Goal: Complete application form

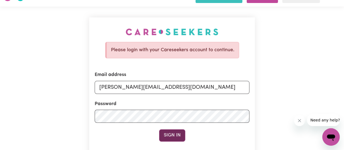
click at [177, 131] on button "Sign In" at bounding box center [172, 135] width 26 height 12
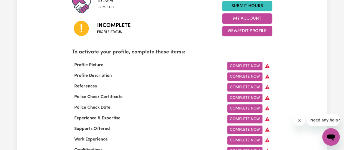
scroll to position [149, 0]
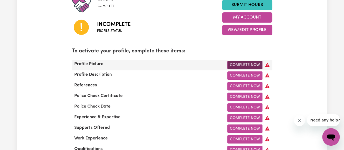
click at [249, 63] on link "Complete Now" at bounding box center [244, 65] width 35 height 8
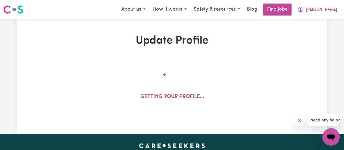
select select "[DEMOGRAPHIC_DATA]"
select select "Student Visa"
select select "Studying a healthcare related degree or qualification"
select select "40"
select select "43"
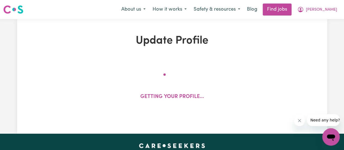
select select "45"
select select "50"
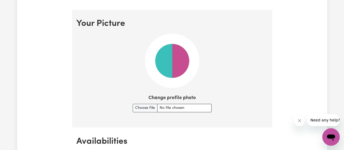
scroll to position [423, 0]
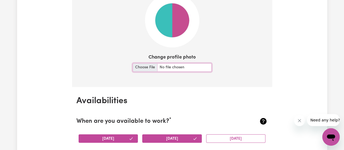
click at [152, 67] on input "Change profile photo" at bounding box center [172, 67] width 79 height 8
type input "C:\fakepath\[PERSON_NAME] [PERSON_NAME] 3164197510_MG_6388.JPG"
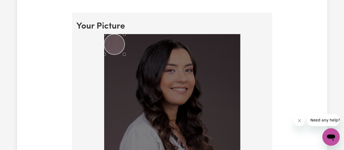
scroll to position [378, 0]
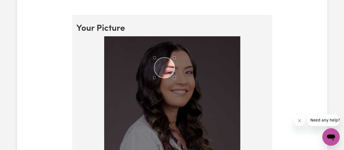
click at [163, 67] on div "Use the arrow keys to move the crop selection area" at bounding box center [164, 67] width 20 height 20
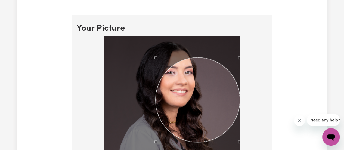
click at [255, 147] on div at bounding box center [171, 139] width 191 height 206
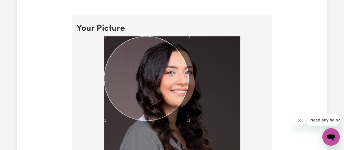
click at [168, 95] on div "Use the arrow keys to move the crop selection area" at bounding box center [146, 78] width 85 height 85
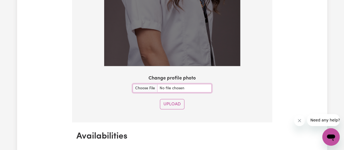
scroll to position [556, 0]
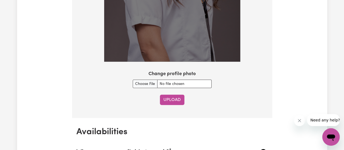
click at [176, 100] on button "Upload" at bounding box center [172, 100] width 24 height 10
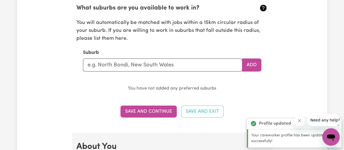
scroll to position [614, 0]
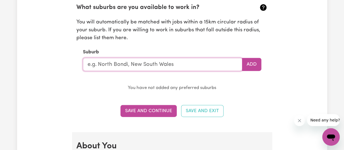
click at [155, 65] on input "text" at bounding box center [162, 64] width 159 height 13
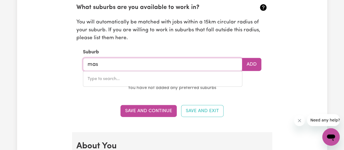
type input "masc"
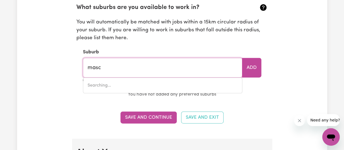
type input "mascOT, [GEOGRAPHIC_DATA], 2020"
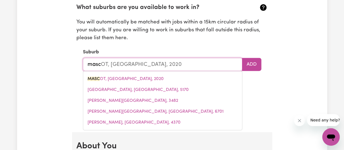
type input "masco"
type input "mascoT, [GEOGRAPHIC_DATA], 2020"
type input "mascot"
type input "mascot, [GEOGRAPHIC_DATA], 2020"
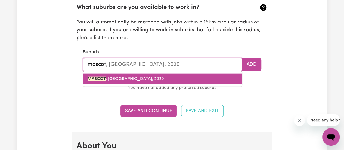
click at [141, 77] on span "MASCOT , [GEOGRAPHIC_DATA], 2020" at bounding box center [126, 79] width 76 height 4
type input "MASCOT, [GEOGRAPHIC_DATA], 2020"
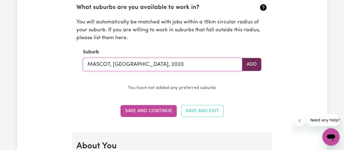
type input "MASCOT, [GEOGRAPHIC_DATA], 2020"
click at [261, 61] on button "Add" at bounding box center [251, 64] width 19 height 13
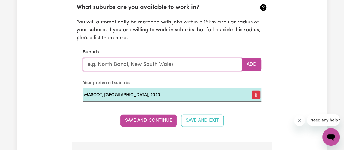
click at [190, 67] on input "text" at bounding box center [162, 64] width 159 height 13
click at [191, 43] on section "What suburbs are you available to work in? You will automatically be matched wi…" at bounding box center [171, 48] width 191 height 107
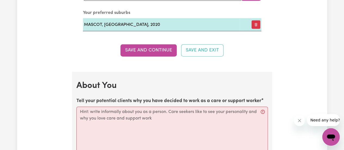
scroll to position [730, 0]
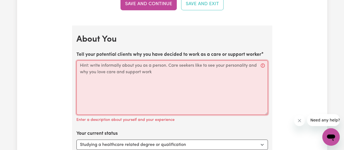
click at [186, 79] on textarea "Tell your potential clients why you have decided to work as a care or support w…" at bounding box center [171, 87] width 191 height 54
paste textarea "I am a medical doctor from [GEOGRAPHIC_DATA] with a strong background in patien…"
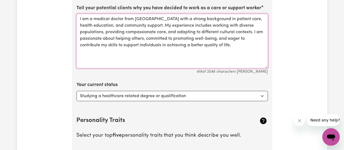
scroll to position [777, 0]
type textarea "I am a medical doctor from [GEOGRAPHIC_DATA] with a strong background in patien…"
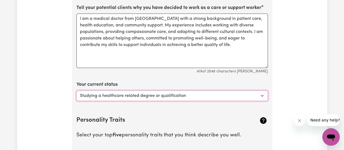
click at [142, 96] on select "Select... Studying a healthcare related degree or qualification Studying a non-…" at bounding box center [171, 96] width 191 height 10
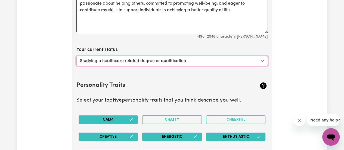
click at [141, 59] on select "Select... Studying a healthcare related degree or qualification Studying a non-…" at bounding box center [171, 61] width 191 height 10
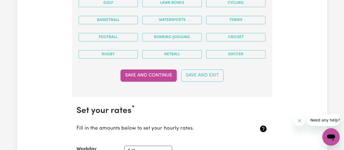
scroll to position [1190, 0]
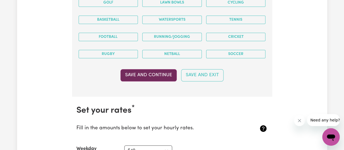
click at [157, 69] on button "Save and Continue" at bounding box center [148, 75] width 56 height 12
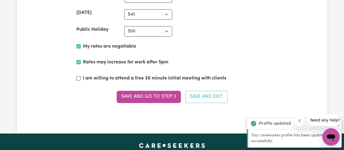
scroll to position [1382, 0]
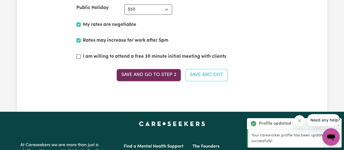
click at [145, 69] on button "Save and go to Step 2" at bounding box center [149, 75] width 64 height 12
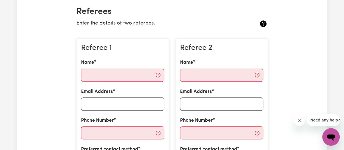
scroll to position [129, 0]
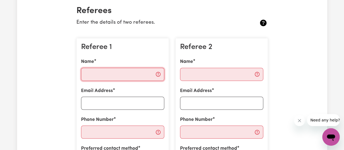
click at [132, 72] on input "Name" at bounding box center [122, 74] width 83 height 13
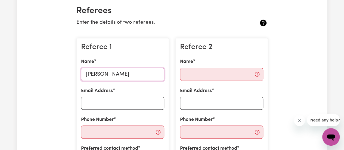
drag, startPoint x: 132, startPoint y: 72, endPoint x: 100, endPoint y: 75, distance: 33.0
click at [100, 75] on input "[PERSON_NAME]" at bounding box center [122, 74] width 83 height 13
type input "[PERSON_NAME]"
click at [101, 104] on input "Email Address" at bounding box center [122, 103] width 83 height 13
paste input "[DOMAIN_NAME][EMAIL_ADDRESS][DOMAIN_NAME]"
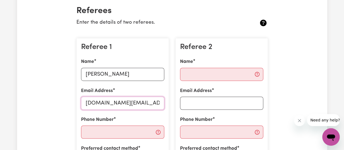
scroll to position [0, 0]
type input "[DOMAIN_NAME][EMAIL_ADDRESS][DOMAIN_NAME]"
click at [113, 136] on input "Phone Number" at bounding box center [122, 131] width 83 height 13
paste input "0420730110"
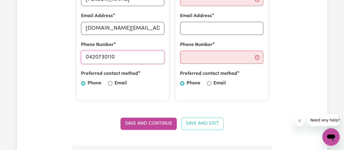
scroll to position [205, 0]
type input "0420730110"
click at [115, 84] on label "Email" at bounding box center [121, 82] width 13 height 7
click at [112, 84] on input "Email" at bounding box center [110, 83] width 4 height 4
radio input "true"
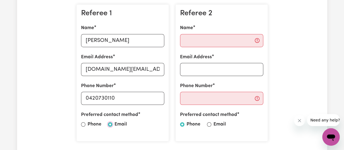
scroll to position [162, 0]
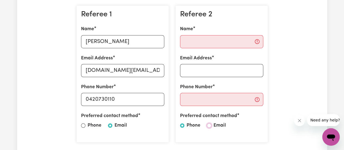
click at [208, 126] on input "Email" at bounding box center [209, 125] width 4 height 4
radio input "true"
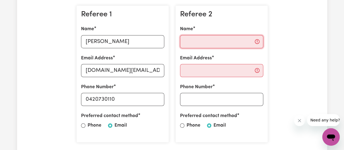
click at [198, 39] on input "Name" at bounding box center [221, 41] width 83 height 13
paste input "[PERSON_NAME]"
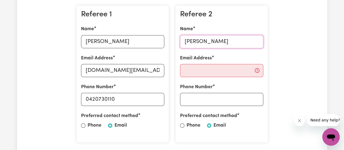
type input "[PERSON_NAME]"
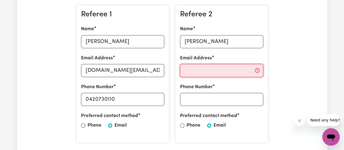
click at [195, 67] on input "Email Address" at bounding box center [221, 70] width 83 height 13
paste input "[PERSON_NAME][EMAIL_ADDRESS][PERSON_NAME][DOMAIN_NAME]"
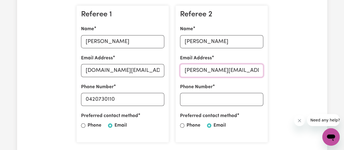
scroll to position [0, 19]
type input "[PERSON_NAME][EMAIL_ADDRESS][PERSON_NAME][DOMAIN_NAME]"
click at [217, 104] on input "Phone Number" at bounding box center [221, 99] width 83 height 13
paste input "0415692512"
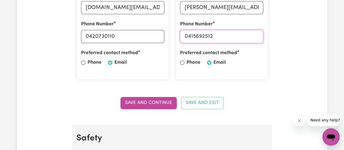
scroll to position [225, 0]
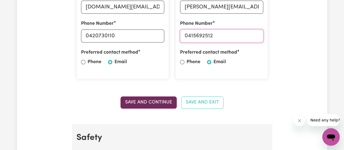
type input "0415692512"
click at [151, 98] on button "Save and Continue" at bounding box center [148, 102] width 56 height 12
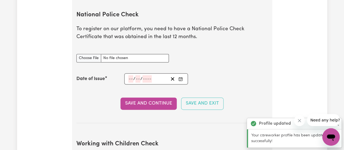
scroll to position [367, 0]
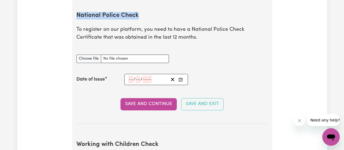
drag, startPoint x: 137, startPoint y: 16, endPoint x: 70, endPoint y: 14, distance: 66.7
copy h2 "National Police Check"
click at [131, 57] on input "National Police Check document" at bounding box center [122, 58] width 92 height 8
type input "C:\fakepath\National_Police_Check-10398609-1754968831-Criminal_History_Certific…"
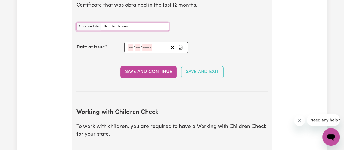
scroll to position [399, 0]
click at [117, 44] on div "Date of Issue" at bounding box center [100, 47] width 48 height 7
click at [127, 48] on div "/ /" at bounding box center [156, 47] width 64 height 11
click at [130, 45] on div "/ /" at bounding box center [156, 47] width 64 height 11
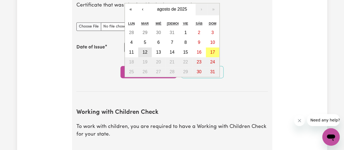
click at [146, 51] on abbr "12" at bounding box center [145, 52] width 5 height 5
type input "[DATE]"
type input "12"
type input "8"
type input "2025"
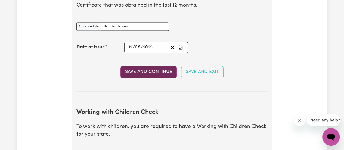
click at [156, 73] on button "Save and Continue" at bounding box center [148, 72] width 56 height 12
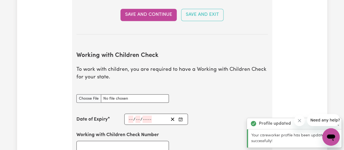
scroll to position [499, 0]
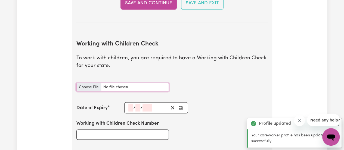
click at [128, 85] on input "Working with Children Check document" at bounding box center [122, 87] width 92 height 8
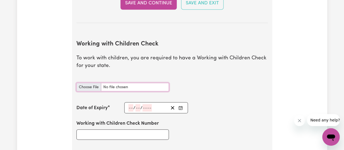
type input "C:\fakepath\Information Regarding your Working With Children Check (2).pdf"
click at [130, 107] on input "number" at bounding box center [130, 107] width 5 height 7
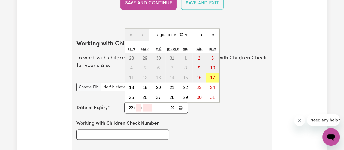
type input "22"
type input "08"
type input "2030"
type input "[DATE]"
type input "8"
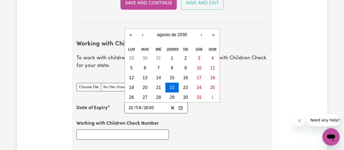
type input "2030"
click at [138, 107] on input "8" at bounding box center [138, 107] width 5 height 7
type input "[DATE]"
type input "7"
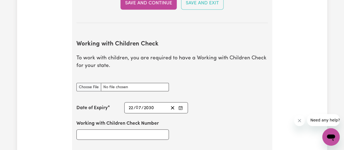
click at [207, 123] on div "Working with Children Check Number" at bounding box center [172, 129] width 198 height 33
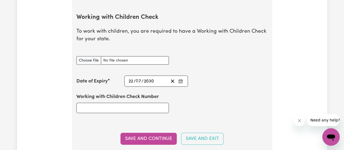
scroll to position [527, 0]
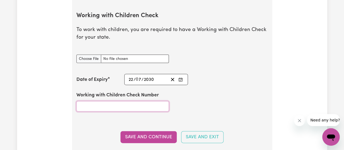
click at [138, 107] on input "Working with Children Check Number" at bounding box center [122, 106] width 92 height 10
click at [101, 108] on input "Working with Children Check Number" at bounding box center [122, 106] width 92 height 10
paste input "WWC3129626E"
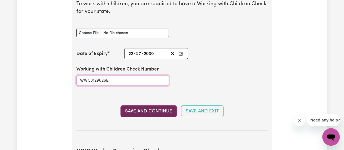
type input "WWC3129626E"
click at [162, 112] on button "Save and Continue" at bounding box center [148, 111] width 56 height 12
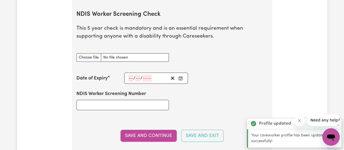
scroll to position [721, 0]
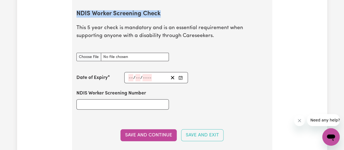
drag, startPoint x: 113, startPoint y: 13, endPoint x: 73, endPoint y: 10, distance: 40.1
click at [73, 10] on section "Safety National Police Check To register on our platform, you need to have a Na…" at bounding box center [172, 21] width 200 height 786
copy h2 "NDIS Worker Screening Check"
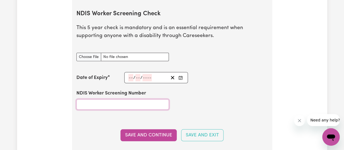
click at [106, 102] on input "NDIS Worker Screening Number" at bounding box center [122, 104] width 92 height 10
paste input "22568892"
type input "22568892"
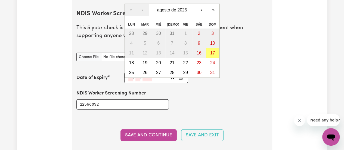
click at [129, 76] on div "/ / « ‹ agosto de 2025 › » lun mar [PERSON_NAME] vie sáb dom 28 29 30 31 1 2 3 …" at bounding box center [156, 77] width 64 height 11
type input "04"
type input "08"
type input "203"
type input "[DATE]"
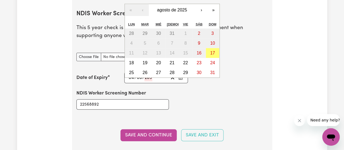
type input "4"
type input "8"
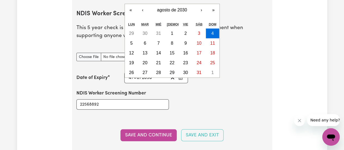
type input "2030"
click at [189, 105] on div "NDIS Worker Screening Number 22568892" at bounding box center [172, 99] width 198 height 33
click at [129, 76] on input "4" at bounding box center [129, 77] width 3 height 7
type input "04"
click at [214, 116] on section "NDIS Worker Screening Check This 5 year check is mandatory and is an essential …" at bounding box center [171, 78] width 191 height 153
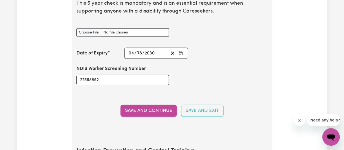
scroll to position [750, 0]
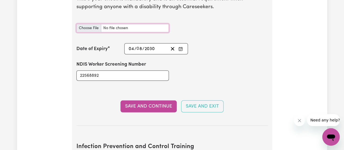
click at [140, 29] on input "NDIS Worker Screening Check document" at bounding box center [122, 28] width 92 height 8
type input "C:\fakepath\WhatsApp Image [DATE] 11.50.52 PM.jpeg"
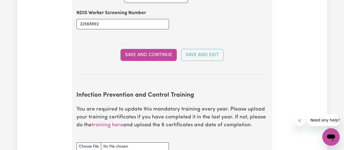
scroll to position [801, 0]
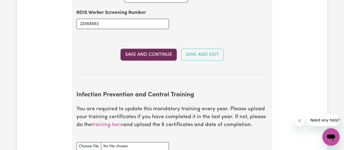
click at [157, 53] on button "Save and Continue" at bounding box center [148, 55] width 56 height 12
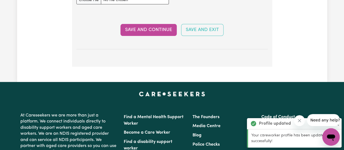
scroll to position [1099, 0]
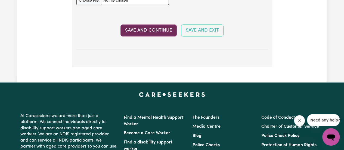
click at [162, 30] on button "Save and Continue" at bounding box center [148, 30] width 56 height 12
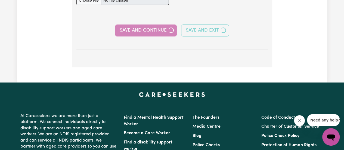
select select "Certificate III (Individual Support)"
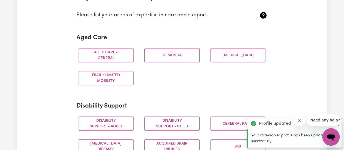
scroll to position [143, 0]
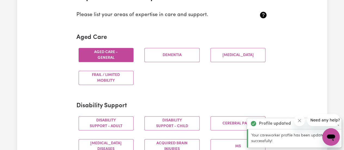
click at [122, 50] on button "Aged care - General" at bounding box center [106, 55] width 55 height 14
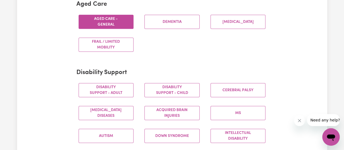
scroll to position [177, 0]
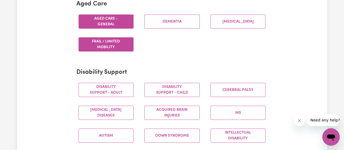
click at [118, 47] on button "Frail / limited mobility" at bounding box center [106, 44] width 55 height 14
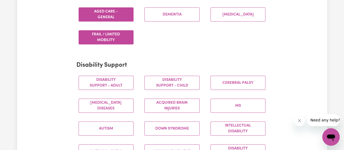
scroll to position [184, 0]
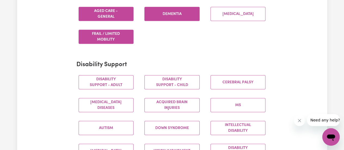
click at [170, 11] on button "Dementia" at bounding box center [171, 14] width 55 height 14
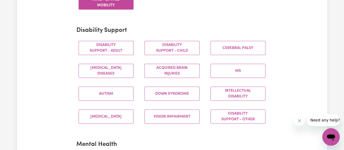
scroll to position [219, 0]
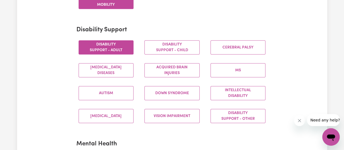
click at [124, 51] on button "Disability support - Adult" at bounding box center [106, 47] width 55 height 14
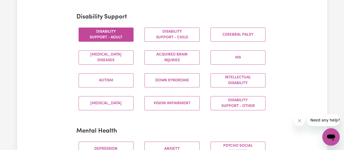
scroll to position [234, 0]
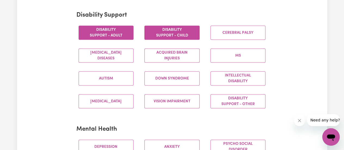
click at [159, 32] on button "Disability support - Child" at bounding box center [171, 33] width 55 height 14
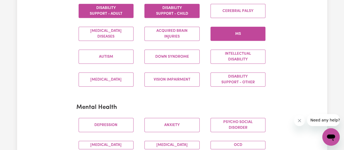
click at [244, 35] on button "MS" at bounding box center [238, 34] width 55 height 14
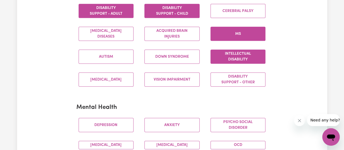
click at [235, 61] on button "Intellectual Disability" at bounding box center [238, 57] width 55 height 14
click at [104, 86] on div "[MEDICAL_DATA]" at bounding box center [106, 79] width 66 height 23
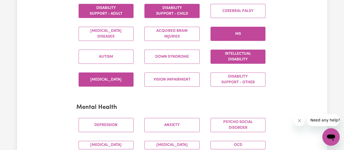
click at [107, 83] on button "[MEDICAL_DATA]" at bounding box center [106, 79] width 55 height 14
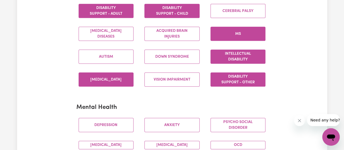
click at [247, 79] on button "Disability support - Other" at bounding box center [238, 79] width 55 height 14
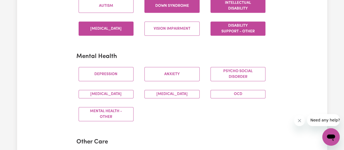
scroll to position [307, 0]
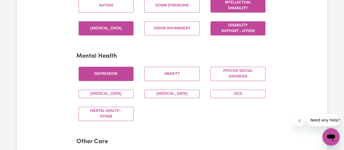
click at [119, 68] on button "Depression" at bounding box center [106, 74] width 55 height 14
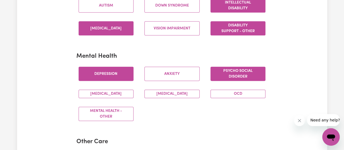
click at [239, 72] on button "Psycho social disorder" at bounding box center [238, 74] width 55 height 14
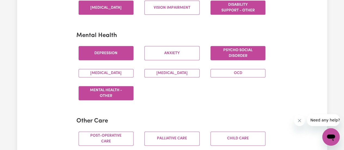
click at [115, 89] on button "Mental Health - Other" at bounding box center [106, 93] width 55 height 14
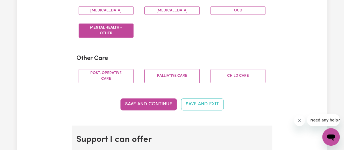
scroll to position [391, 0]
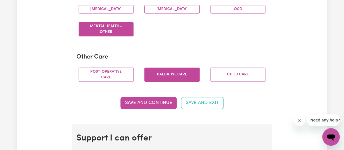
click at [179, 74] on button "Palliative care" at bounding box center [171, 74] width 55 height 14
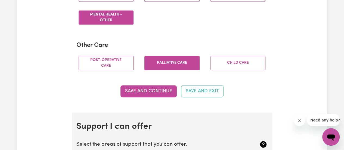
scroll to position [404, 0]
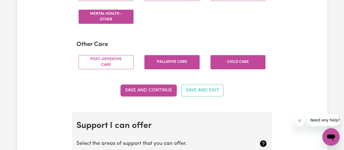
click at [222, 64] on button "Child care" at bounding box center [238, 62] width 55 height 14
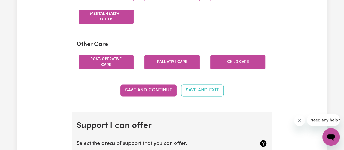
click at [116, 56] on button "Post-operative care" at bounding box center [106, 62] width 55 height 14
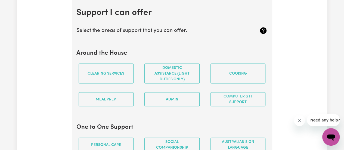
scroll to position [518, 0]
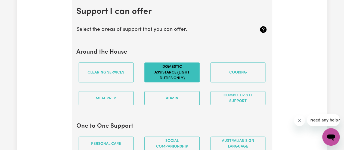
click at [188, 75] on button "Domestic assistance (light duties only)" at bounding box center [171, 73] width 55 height 20
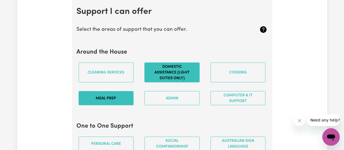
click at [116, 94] on button "Meal prep" at bounding box center [106, 98] width 55 height 14
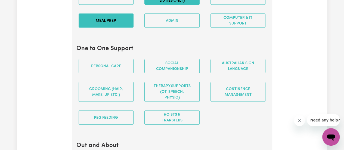
scroll to position [596, 0]
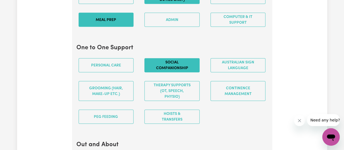
click at [179, 66] on button "Social companionship" at bounding box center [171, 65] width 55 height 14
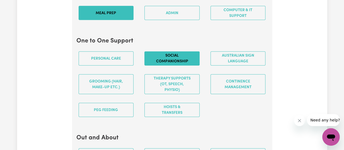
scroll to position [607, 0]
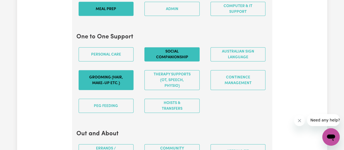
click at [114, 73] on button "Grooming (hair, make-up etc.)" at bounding box center [106, 80] width 55 height 20
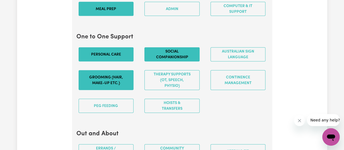
drag, startPoint x: 208, startPoint y: 103, endPoint x: 108, endPoint y: 51, distance: 112.9
click at [108, 51] on button "Personal care" at bounding box center [106, 54] width 55 height 14
drag, startPoint x: 256, startPoint y: 97, endPoint x: 287, endPoint y: 77, distance: 36.4
click at [287, 77] on div "Update Profile 1 2 3 4 5 Step 3 : Your Work and Experience Potential clients ne…" at bounding box center [172, 111] width 310 height 1368
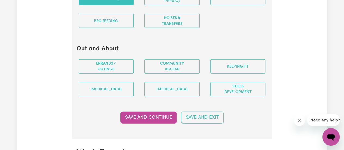
scroll to position [692, 0]
click at [172, 96] on div "[MEDICAL_DATA]" at bounding box center [172, 89] width 66 height 23
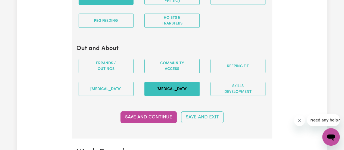
click at [170, 89] on button "[MEDICAL_DATA]" at bounding box center [171, 89] width 55 height 14
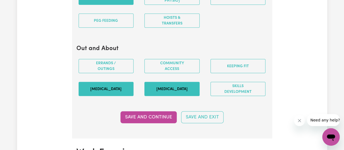
click at [120, 90] on button "[MEDICAL_DATA]" at bounding box center [106, 89] width 55 height 14
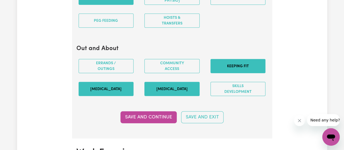
click at [232, 61] on button "Keeping fit" at bounding box center [238, 66] width 55 height 14
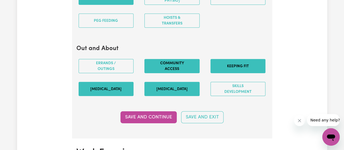
click at [176, 62] on button "Community access" at bounding box center [171, 66] width 55 height 14
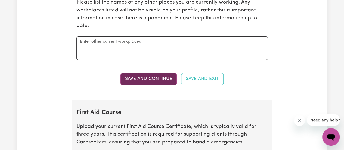
click at [160, 73] on button "Save and Continue" at bounding box center [148, 79] width 56 height 12
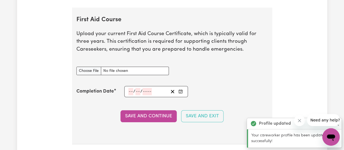
scroll to position [1013, 0]
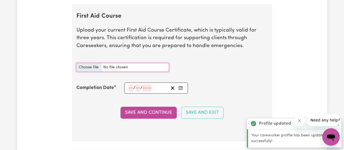
click at [145, 63] on input "First Aid Course document" at bounding box center [122, 67] width 92 height 8
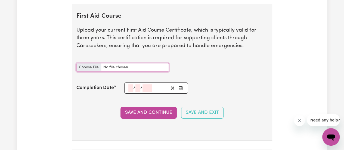
type input "C:\fakepath\doc (2).pdf"
click at [129, 84] on input "number" at bounding box center [130, 87] width 5 height 7
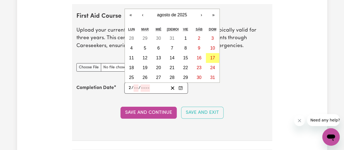
type input "21"
type input "07"
type input "202"
type input "[DATE]"
type input "7"
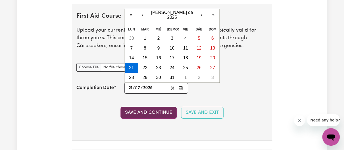
type input "2025"
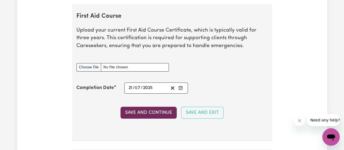
click at [156, 112] on button "Save and Continue" at bounding box center [148, 113] width 56 height 12
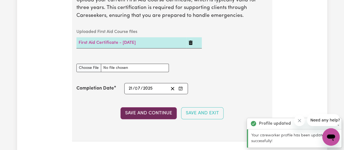
scroll to position [1165, 0]
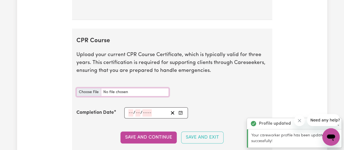
click at [139, 88] on input "CPR Course document" at bounding box center [122, 92] width 92 height 8
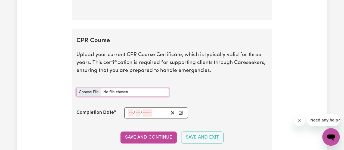
type input "C:\fakepath\doc (2).pdf"
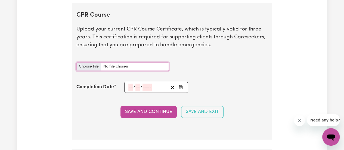
scroll to position [1190, 0]
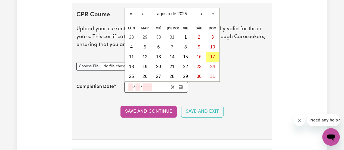
click at [128, 83] on input "number" at bounding box center [130, 86] width 5 height 7
type input "21"
type input "07"
type input "202"
type input "[DATE]"
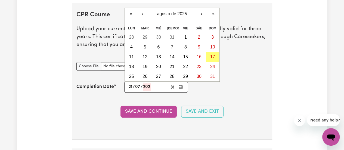
type input "7"
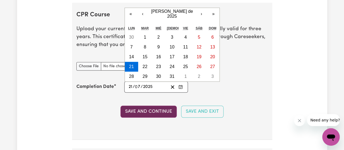
type input "2025"
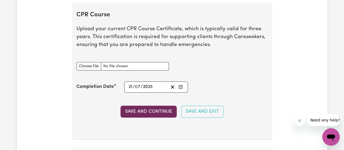
click at [143, 106] on button "Save and Continue" at bounding box center [148, 112] width 56 height 12
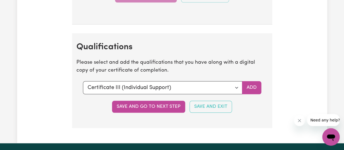
scroll to position [1306, 0]
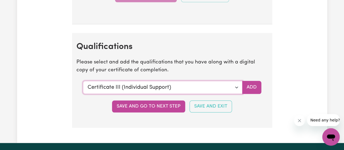
click at [141, 81] on select "Select a qualification to add... Certificate III (Individual Support) Certifica…" at bounding box center [162, 87] width 159 height 13
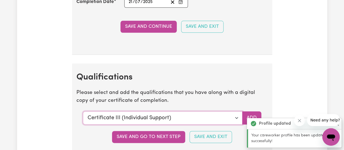
scroll to position [1334, 0]
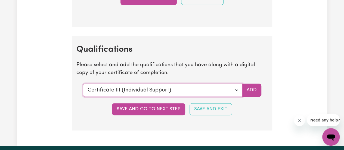
select select "Bachelor of applied science (OT, Speech, Physio) - overseas qualification"
click at [83, 83] on select "Select a qualification to add... Certificate III (Individual Support) Certifica…" at bounding box center [162, 89] width 159 height 13
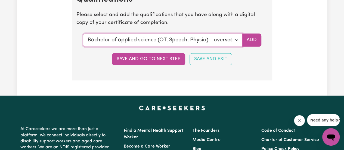
scroll to position [1384, 0]
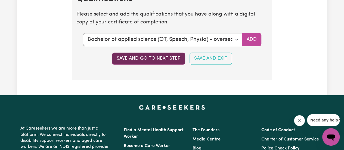
click at [143, 52] on button "Save and go to next step" at bounding box center [148, 58] width 73 height 12
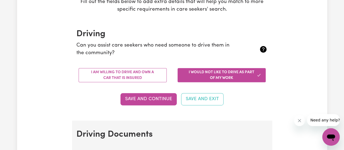
scroll to position [107, 0]
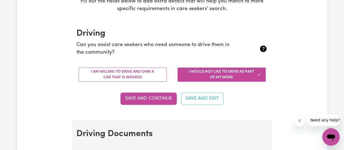
click at [204, 73] on button "I would not like to drive as part of my work" at bounding box center [222, 74] width 88 height 14
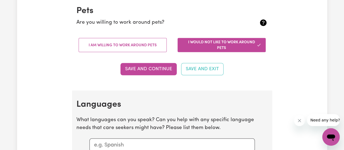
scroll to position [479, 0]
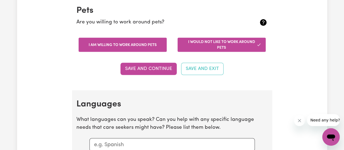
click at [138, 48] on button "I am willing to work around pets" at bounding box center [123, 45] width 88 height 14
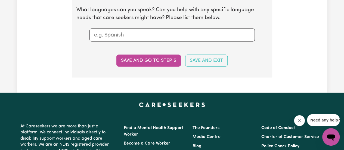
scroll to position [590, 0]
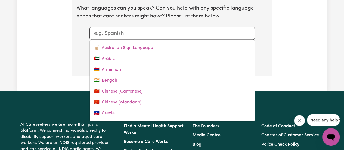
click at [136, 37] on div at bounding box center [171, 33] width 165 height 13
type input "sp"
type input "spanish"
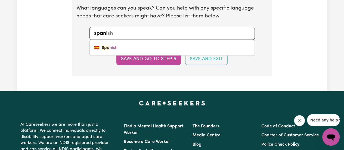
type input "spani"
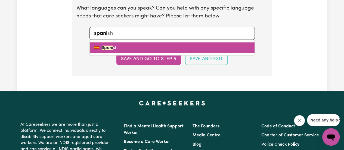
click at [120, 51] on link "🇪🇸 Spani sh" at bounding box center [172, 47] width 165 height 11
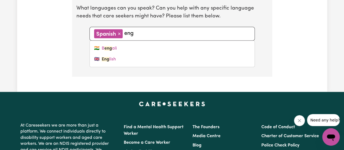
type input "engl"
type input "english"
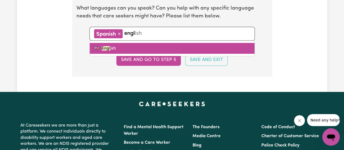
click at [132, 49] on link "🇬🇧 Engl ish" at bounding box center [172, 48] width 165 height 11
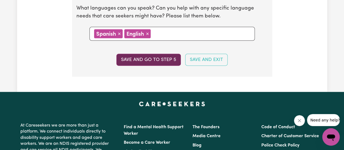
click at [139, 59] on button "Save and go to step 5" at bounding box center [148, 60] width 64 height 12
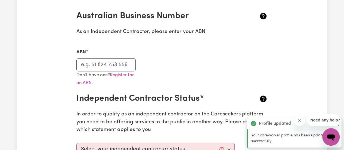
scroll to position [125, 0]
click at [113, 70] on input "ABN" at bounding box center [106, 64] width 60 height 13
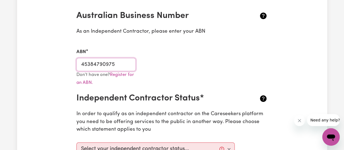
type input "45384790975"
click at [115, 86] on p "Don't have one? Register for an ABN." at bounding box center [106, 79] width 60 height 16
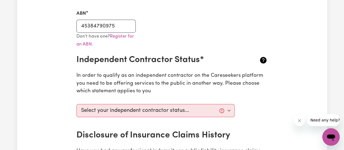
scroll to position [183, 0]
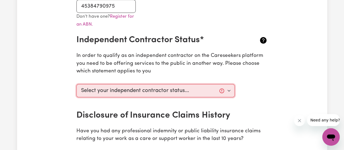
click at [112, 88] on select "Select your independent contractor status... I am providing services through an…" at bounding box center [155, 90] width 159 height 13
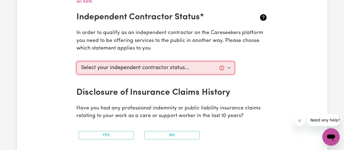
scroll to position [206, 0]
click at [113, 68] on select "Select your independent contractor status... I am providing services through an…" at bounding box center [155, 67] width 159 height 13
click at [76, 61] on select "Select your independent contractor status... I am providing services through an…" at bounding box center [155, 67] width 159 height 13
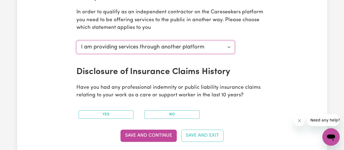
scroll to position [228, 0]
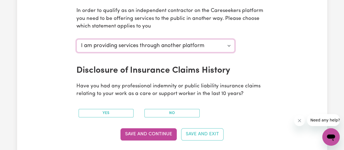
click at [109, 50] on select "Select your independent contractor status... I am providing services through an…" at bounding box center [155, 45] width 159 height 13
select select "I am working in another industry"
click at [76, 39] on select "Select your independent contractor status... I am providing services through an…" at bounding box center [155, 45] width 159 height 13
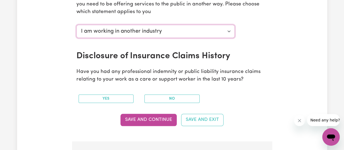
scroll to position [242, 0]
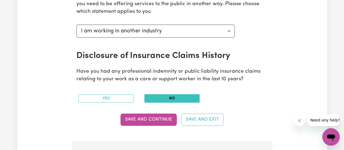
click at [162, 100] on button "No" at bounding box center [171, 98] width 55 height 8
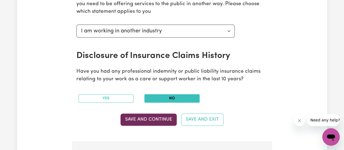
click at [154, 122] on button "Save and Continue" at bounding box center [148, 119] width 56 height 12
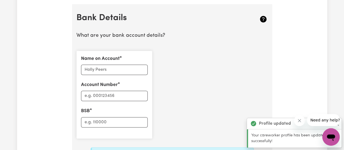
scroll to position [382, 0]
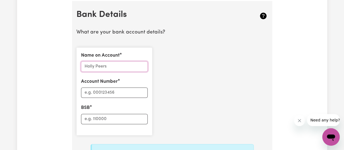
click at [97, 63] on input "Name on Account" at bounding box center [114, 66] width 67 height 10
type input "[PERSON_NAME]"
click at [102, 95] on input "Account Number" at bounding box center [114, 92] width 67 height 10
type input "13642520"
click at [94, 117] on input "BSB" at bounding box center [114, 119] width 67 height 10
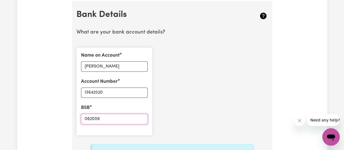
type input "062006"
click at [174, 108] on div "Name on Account [PERSON_NAME] Account Number 13642520 BSB 062006" at bounding box center [172, 91] width 198 height 97
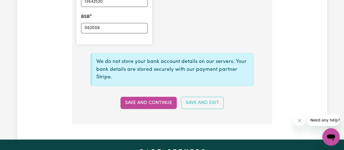
scroll to position [473, 0]
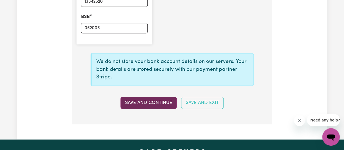
click at [165, 101] on button "Save and Continue" at bounding box center [148, 103] width 56 height 12
type input "****2520"
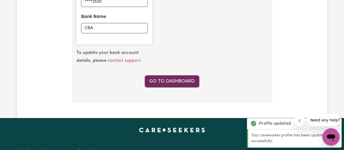
click at [168, 82] on link "Go to Dashboard" at bounding box center [172, 81] width 55 height 12
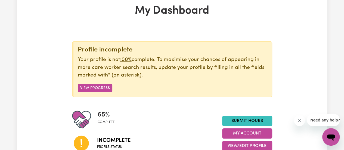
scroll to position [64, 0]
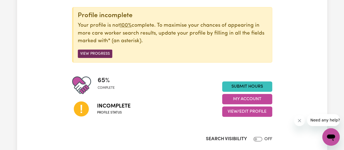
click at [98, 54] on button "View Progress" at bounding box center [95, 54] width 35 height 8
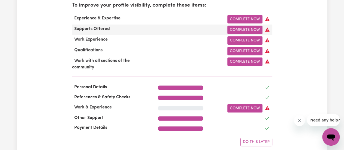
scroll to position [195, 0]
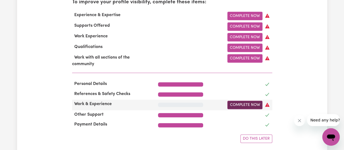
click at [239, 107] on link "Complete Now" at bounding box center [244, 105] width 35 height 8
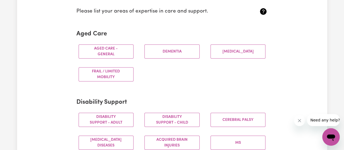
scroll to position [148, 0]
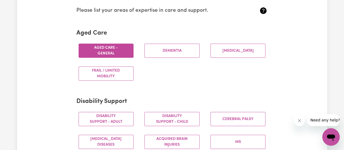
click at [117, 54] on button "Aged care - General" at bounding box center [106, 51] width 55 height 14
click at [160, 82] on div "Aged care - General [MEDICAL_DATA] [MEDICAL_DATA] Frail / limited mobility" at bounding box center [172, 62] width 198 height 46
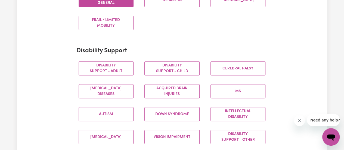
scroll to position [198, 0]
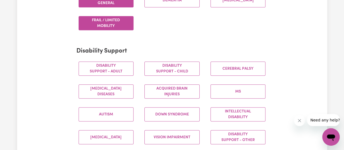
click at [113, 29] on button "Frail / limited mobility" at bounding box center [106, 23] width 55 height 14
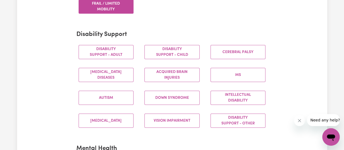
scroll to position [215, 0]
click at [112, 44] on div "Disability support - Adult" at bounding box center [106, 51] width 66 height 23
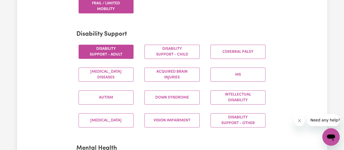
click at [114, 52] on button "Disability support - Adult" at bounding box center [106, 52] width 55 height 14
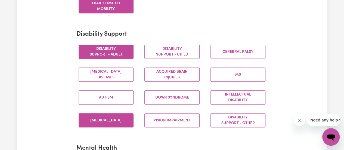
click at [121, 122] on button "[MEDICAL_DATA]" at bounding box center [106, 120] width 55 height 14
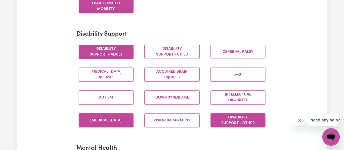
click at [227, 116] on button "Disability support - Other" at bounding box center [238, 120] width 55 height 14
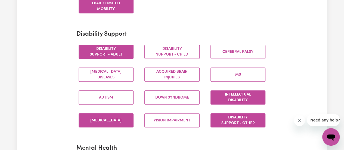
click at [230, 100] on button "Intellectual Disability" at bounding box center [238, 97] width 55 height 14
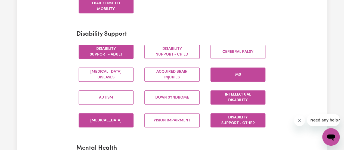
click at [230, 75] on button "MS" at bounding box center [238, 74] width 55 height 14
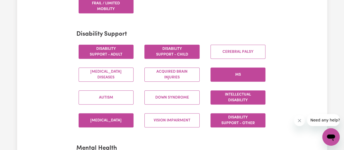
click at [180, 53] on button "Disability support - Child" at bounding box center [171, 52] width 55 height 14
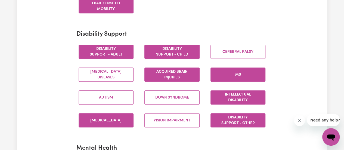
click at [178, 70] on button "Acquired Brain Injuries" at bounding box center [171, 74] width 55 height 14
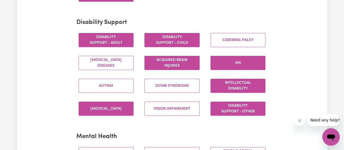
scroll to position [227, 0]
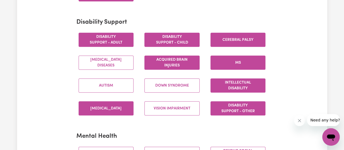
click at [227, 44] on button "Cerebral Palsy" at bounding box center [238, 40] width 55 height 14
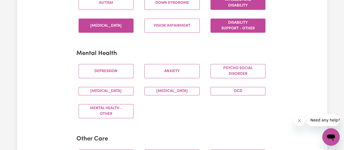
scroll to position [310, 0]
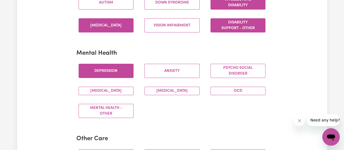
click at [113, 66] on button "Depression" at bounding box center [106, 71] width 55 height 14
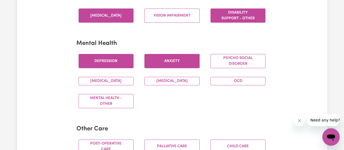
click at [168, 58] on button "Anxiety" at bounding box center [171, 61] width 55 height 14
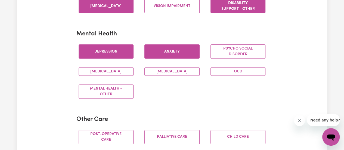
scroll to position [330, 0]
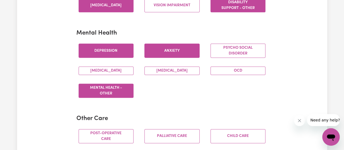
click at [124, 91] on button "Mental Health - Other" at bounding box center [106, 90] width 55 height 14
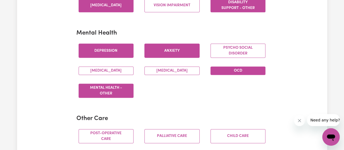
click at [239, 69] on button "OCD" at bounding box center [238, 70] width 55 height 8
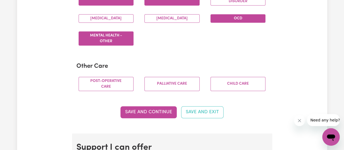
scroll to position [383, 0]
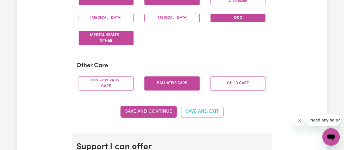
click at [181, 82] on button "Palliative care" at bounding box center [171, 83] width 55 height 14
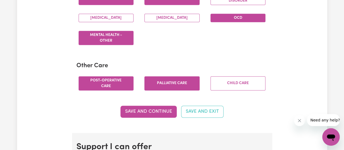
click at [120, 77] on button "Post-operative care" at bounding box center [106, 83] width 55 height 14
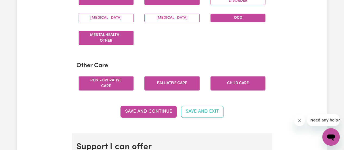
click at [228, 76] on button "Child care" at bounding box center [238, 83] width 55 height 14
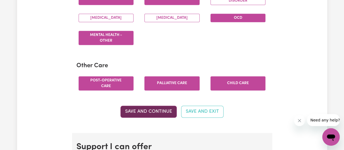
click at [142, 114] on button "Save and Continue" at bounding box center [148, 112] width 56 height 12
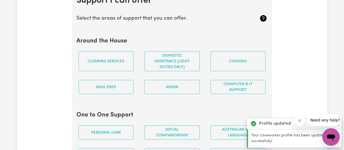
scroll to position [529, 0]
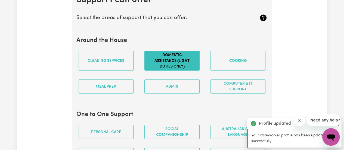
click at [165, 67] on button "Domestic assistance (light duties only)" at bounding box center [171, 61] width 55 height 20
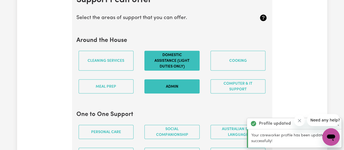
click at [171, 86] on button "Admin" at bounding box center [171, 86] width 55 height 14
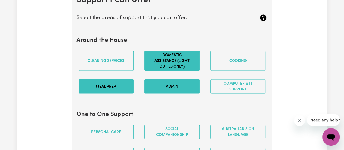
click at [115, 82] on button "Meal prep" at bounding box center [106, 86] width 55 height 14
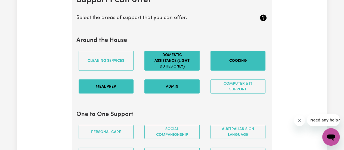
click at [228, 68] on button "Cooking" at bounding box center [238, 61] width 55 height 20
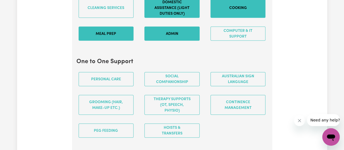
scroll to position [583, 0]
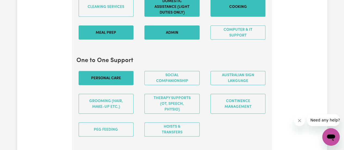
click at [119, 79] on button "Personal care" at bounding box center [106, 78] width 55 height 14
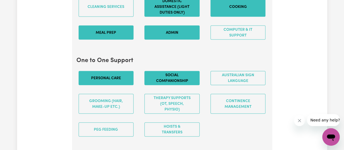
click at [167, 77] on button "Social companionship" at bounding box center [171, 78] width 55 height 14
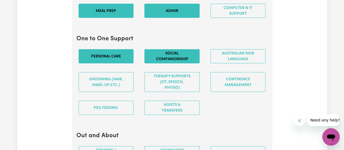
scroll to position [605, 0]
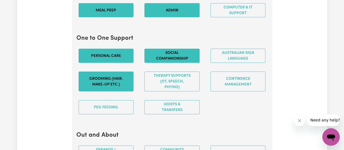
click at [112, 77] on button "Grooming (hair, make-up etc.)" at bounding box center [106, 82] width 55 height 20
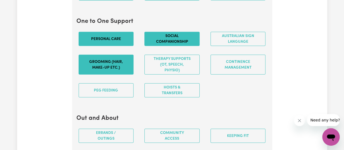
scroll to position [622, 0]
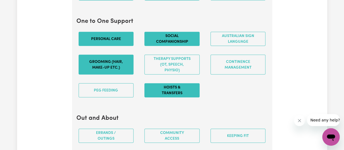
click at [172, 89] on button "Hoists & transfers" at bounding box center [171, 90] width 55 height 14
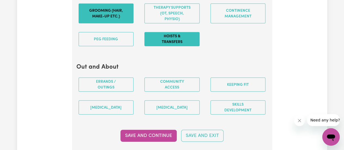
scroll to position [680, 0]
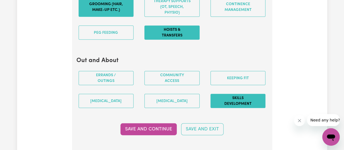
click at [218, 95] on button "Skills Development" at bounding box center [238, 101] width 55 height 14
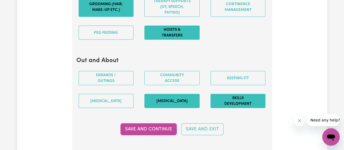
click at [183, 94] on button "[MEDICAL_DATA]" at bounding box center [171, 101] width 55 height 14
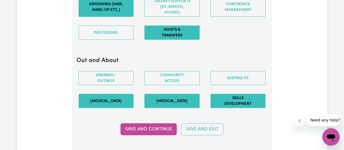
click at [118, 94] on button "[MEDICAL_DATA]" at bounding box center [106, 101] width 55 height 14
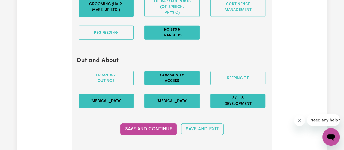
click at [172, 72] on button "Community access" at bounding box center [171, 78] width 55 height 14
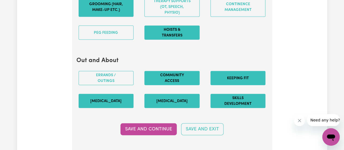
click at [235, 79] on button "Keeping fit" at bounding box center [238, 78] width 55 height 14
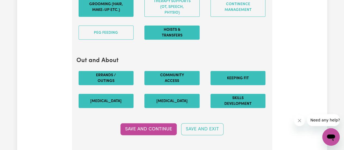
click at [92, 73] on button "Errands / Outings" at bounding box center [106, 78] width 55 height 14
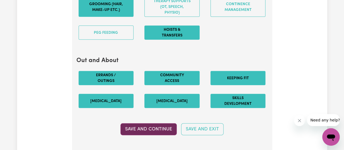
click at [153, 127] on button "Save and Continue" at bounding box center [148, 129] width 56 height 12
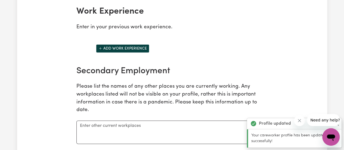
scroll to position [833, 0]
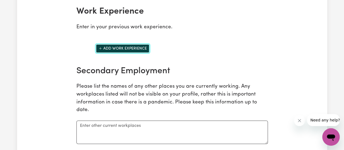
click at [119, 47] on button "Add work experience" at bounding box center [122, 48] width 53 height 8
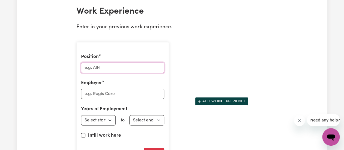
click at [115, 64] on input "Position" at bounding box center [122, 68] width 83 height 10
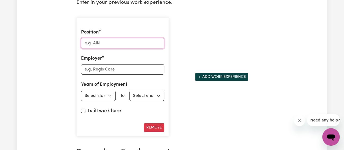
scroll to position [858, 0]
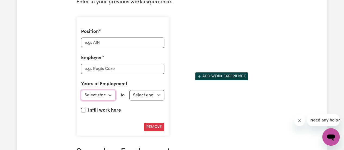
click at [101, 90] on select "Select start year [DATE] 1952 1953 1954 1955 1956 1957 1958 1959 1960 1961 1962…" at bounding box center [98, 95] width 35 height 10
click at [148, 123] on button "Remove" at bounding box center [154, 127] width 20 height 8
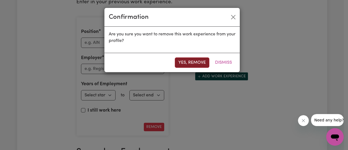
click at [192, 65] on button "Yes, remove" at bounding box center [192, 62] width 35 height 10
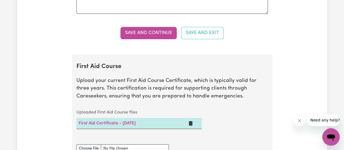
scroll to position [963, 0]
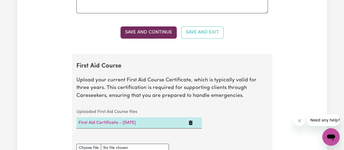
click at [162, 27] on button "Save and Continue" at bounding box center [148, 32] width 56 height 12
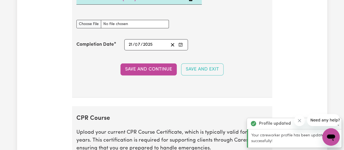
scroll to position [1088, 0]
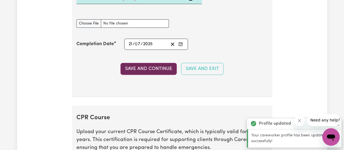
click at [158, 63] on button "Save and Continue" at bounding box center [148, 69] width 56 height 12
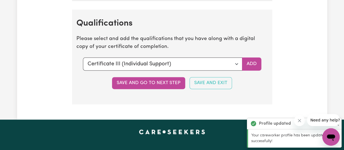
scroll to position [1374, 0]
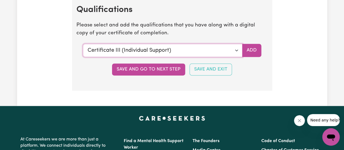
click at [154, 48] on select "Select a qualification to add... Certificate III (Individual Support) Certifica…" at bounding box center [162, 50] width 159 height 13
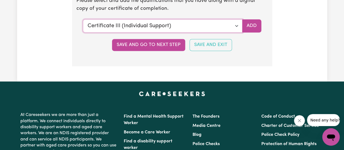
scroll to position [1397, 0]
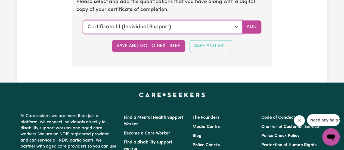
click at [150, 24] on select "Select a qualification to add... Certificate III (Individual Support) Certifica…" at bounding box center [162, 26] width 159 height 13
click at [83, 20] on select "Select a qualification to add... Certificate III (Individual Support) Certifica…" at bounding box center [162, 26] width 159 height 13
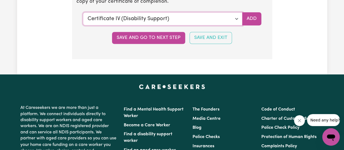
scroll to position [1406, 0]
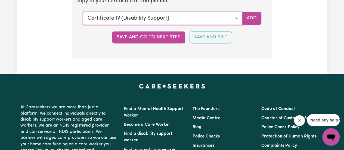
click at [149, 18] on select "Select a qualification to add... Certificate III (Individual Support) Certifica…" at bounding box center [162, 18] width 159 height 13
click at [83, 12] on select "Select a qualification to add... Certificate III (Individual Support) Certifica…" at bounding box center [162, 18] width 159 height 13
click at [148, 12] on select "Select a qualification to add... Certificate III (Individual Support) Certifica…" at bounding box center [162, 18] width 159 height 13
click at [83, 12] on select "Select a qualification to add... Certificate III (Individual Support) Certifica…" at bounding box center [162, 18] width 159 height 13
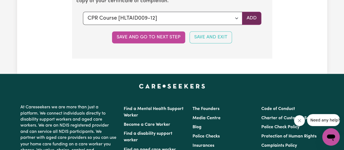
click at [260, 12] on button "Add" at bounding box center [251, 18] width 19 height 13
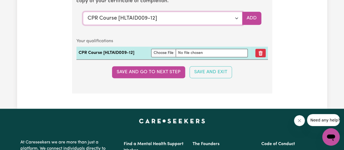
click at [207, 19] on select "Select a qualification to add... Certificate III (Individual Support) Certifica…" at bounding box center [162, 18] width 159 height 13
click at [83, 12] on select "Select a qualification to add... Certificate III (Individual Support) Certifica…" at bounding box center [162, 18] width 159 height 13
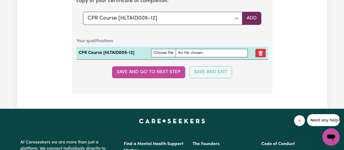
click at [248, 16] on button "Add" at bounding box center [251, 18] width 19 height 13
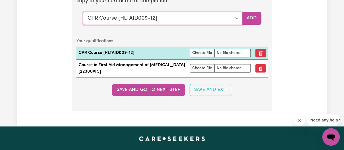
click at [234, 15] on select "Select a qualification to add... Certificate III (Individual Support) Certifica…" at bounding box center [162, 18] width 159 height 13
click at [83, 12] on select "Select a qualification to add... Certificate III (Individual Support) Certifica…" at bounding box center [162, 18] width 159 height 13
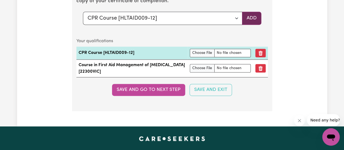
click at [250, 15] on button "Add" at bounding box center [251, 18] width 19 height 13
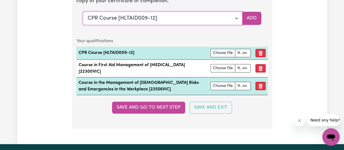
click at [236, 16] on select "Select a qualification to add... Certificate III (Individual Support) Certifica…" at bounding box center [162, 18] width 159 height 13
click at [83, 12] on select "Select a qualification to add... Certificate III (Individual Support) Certifica…" at bounding box center [162, 18] width 159 height 13
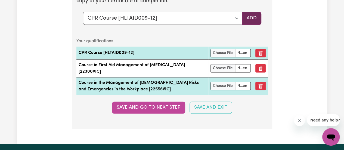
click at [250, 19] on button "Add" at bounding box center [251, 18] width 19 height 13
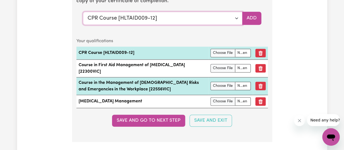
click at [238, 16] on select "Select a qualification to add... Certificate III (Individual Support) Certifica…" at bounding box center [162, 18] width 159 height 13
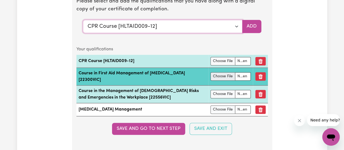
scroll to position [1397, 0]
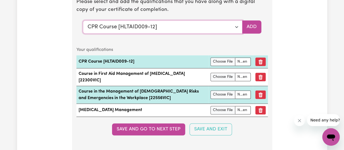
click at [205, 25] on select "Select a qualification to add... Certificate III (Individual Support) Certifica…" at bounding box center [162, 26] width 159 height 13
click at [83, 20] on select "Select a qualification to add... Certificate III (Individual Support) Certifica…" at bounding box center [162, 26] width 159 height 13
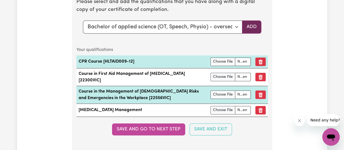
click at [255, 21] on button "Add" at bounding box center [251, 26] width 19 height 13
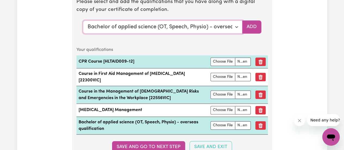
click at [231, 20] on select "Select a qualification to add... Certificate III (Individual Support) Certifica…" at bounding box center [162, 26] width 159 height 13
select select "[MEDICAL_DATA]"
click at [83, 20] on select "Select a qualification to add... Certificate III (Individual Support) Certifica…" at bounding box center [162, 26] width 159 height 13
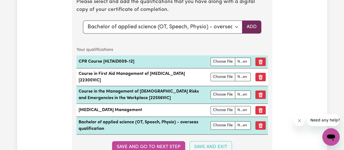
click at [257, 20] on button "Add" at bounding box center [251, 26] width 19 height 13
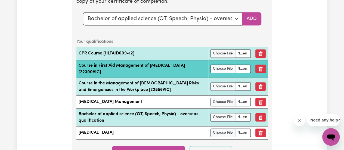
scroll to position [1406, 0]
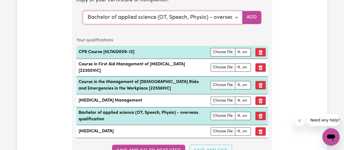
click at [196, 13] on select "Select a qualification to add... Certificate III (Individual Support) Certifica…" at bounding box center [162, 17] width 159 height 13
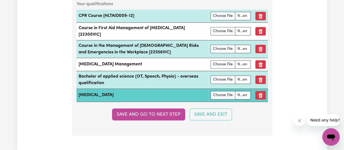
scroll to position [1443, 0]
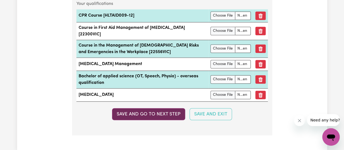
click at [155, 108] on button "Save and go to next step" at bounding box center [148, 114] width 73 height 12
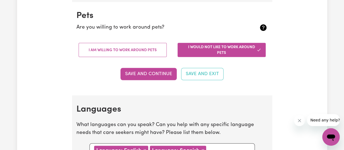
scroll to position [474, 0]
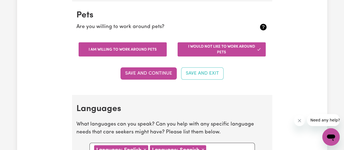
click at [146, 51] on button "I am willing to work around pets" at bounding box center [123, 49] width 88 height 14
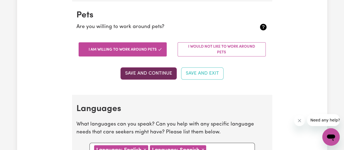
click at [147, 71] on button "Save and Continue" at bounding box center [148, 73] width 56 height 12
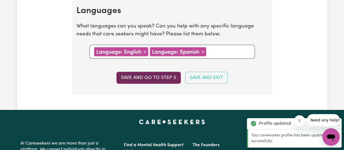
click at [147, 73] on button "Save and go to step 5" at bounding box center [148, 78] width 64 height 12
select select "I am working in another industry"
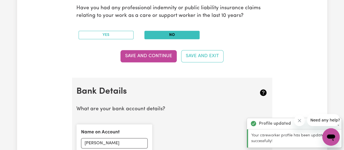
scroll to position [306, 0]
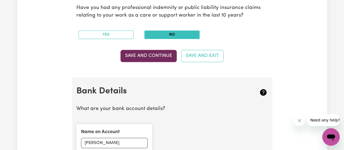
click at [149, 53] on button "Save and Continue" at bounding box center [148, 56] width 56 height 12
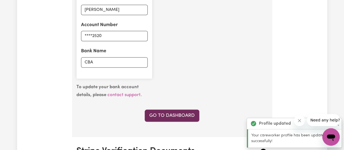
scroll to position [431, 0]
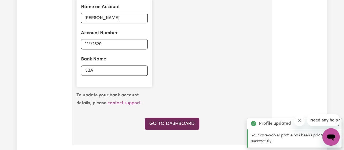
click at [150, 124] on link "Go to Dashboard" at bounding box center [172, 123] width 55 height 12
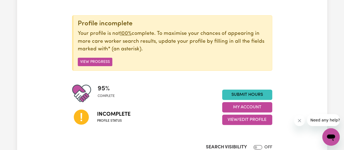
scroll to position [57, 0]
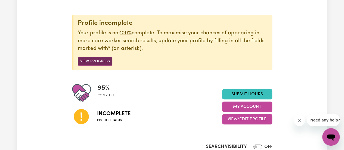
click at [100, 64] on button "View Progress" at bounding box center [95, 61] width 35 height 8
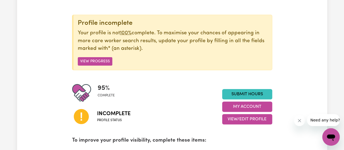
scroll to position [59, 0]
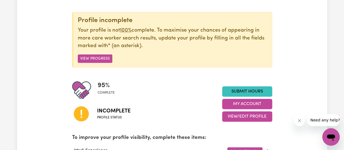
click at [125, 68] on div "Profile incomplete Your profile is not 100% complete. To maximise your chances …" at bounding box center [172, 69] width 200 height 115
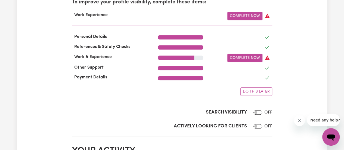
scroll to position [183, 0]
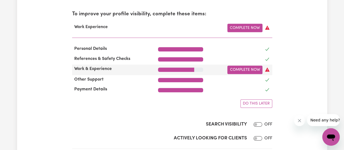
click at [269, 69] on icon at bounding box center [267, 69] width 5 height 5
click at [250, 70] on link "Complete Now" at bounding box center [244, 70] width 35 height 8
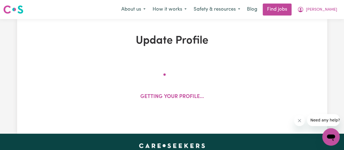
select select "Certificate III (Individual Support)"
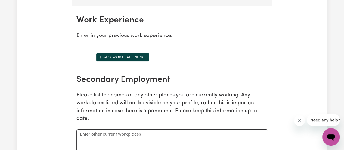
scroll to position [824, 0]
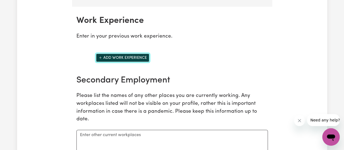
click at [133, 55] on button "Add work experience" at bounding box center [122, 58] width 53 height 8
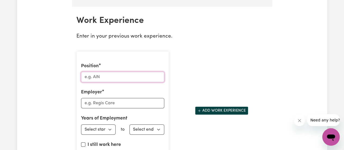
click at [132, 72] on input "Position" at bounding box center [122, 77] width 83 height 10
type input "Support [PERSON_NAME]"
click at [116, 106] on div "Position Support [PERSON_NAME] Employer Years of Employment Employed from Selec…" at bounding box center [122, 110] width 92 height 119
click at [110, 91] on div "Employer" at bounding box center [122, 99] width 83 height 20
click at [113, 98] on input "Employer" at bounding box center [122, 103] width 83 height 10
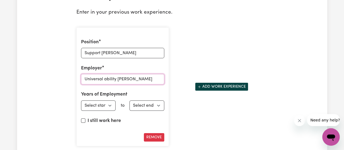
scroll to position [849, 0]
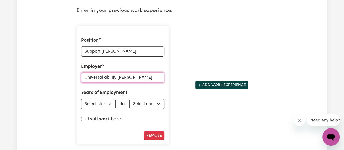
type input "Universal ability [PERSON_NAME]"
click at [104, 101] on select "Select start year [DATE] 1952 1953 1954 1955 1956 1957 1958 1959 1960 1961 1962…" at bounding box center [98, 104] width 35 height 10
click at [81, 99] on select "Select start year [DATE] 1952 1953 1954 1955 1956 1957 1958 1959 1960 1961 1962…" at bounding box center [98, 104] width 35 height 10
click at [104, 103] on select "Select start year [DATE] 1952 1953 1954 1955 1956 1957 1958 1959 1960 1961 1962…" at bounding box center [98, 104] width 35 height 10
click at [81, 99] on select "Select start year [DATE] 1952 1953 1954 1955 1956 1957 1958 1959 1960 1961 1962…" at bounding box center [98, 104] width 35 height 10
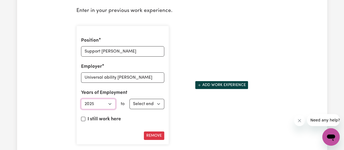
select select "2024"
click at [144, 99] on select "Select end year [DATE] 1952 1953 1954 1955 1956 1957 1958 1959 1960 1961 1962 1…" at bounding box center [146, 104] width 35 height 10
click at [129, 99] on select "Select end year [DATE] 1952 1953 1954 1955 1956 1957 1958 1959 1960 1961 1962 1…" at bounding box center [146, 104] width 35 height 10
click at [150, 103] on select "Select end year [DATE] 1952 1953 1954 1955 1956 1957 1958 1959 1960 1961 1962 1…" at bounding box center [146, 104] width 35 height 10
click at [129, 99] on select "Select end year [DATE] 1952 1953 1954 1955 1956 1957 1958 1959 1960 1961 1962 1…" at bounding box center [146, 104] width 35 height 10
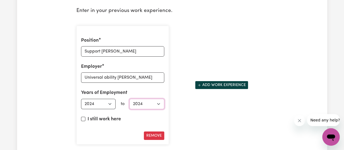
click at [156, 99] on select "Select end year [DATE] 1952 1953 1954 1955 1956 1957 1958 1959 1960 1961 1962 1…" at bounding box center [146, 104] width 35 height 10
click at [129, 99] on select "Select end year [DATE] 1952 1953 1954 1955 1956 1957 1958 1959 1960 1961 1962 1…" at bounding box center [146, 104] width 35 height 10
select select "2024"
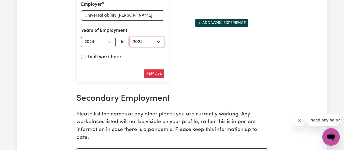
scroll to position [904, 0]
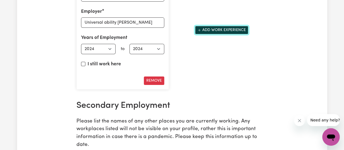
click at [218, 27] on button "Add work experience" at bounding box center [221, 30] width 53 height 8
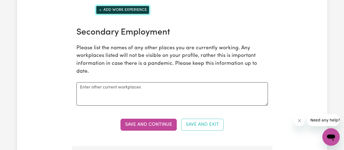
scroll to position [1030, 0]
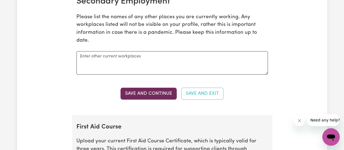
click at [149, 88] on button "Save and Continue" at bounding box center [148, 94] width 56 height 12
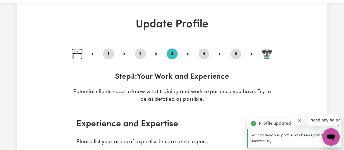
scroll to position [0, 0]
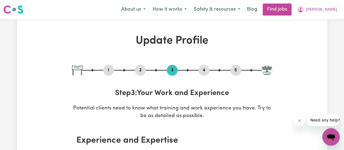
click at [138, 47] on h1 "Update Profile" at bounding box center [172, 40] width 200 height 13
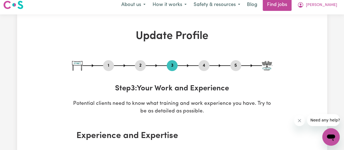
scroll to position [5, 0]
click at [322, 6] on button "[PERSON_NAME]" at bounding box center [317, 4] width 47 height 11
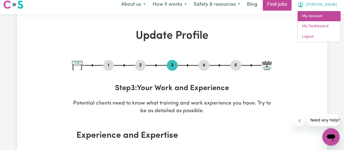
click at [304, 19] on link "My Account" at bounding box center [319, 16] width 43 height 10
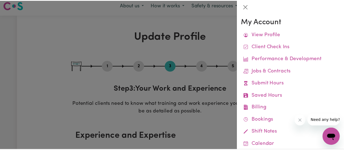
scroll to position [4, 0]
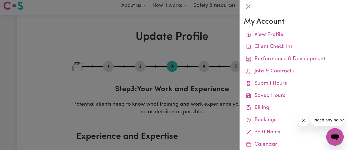
click at [242, 5] on div at bounding box center [294, 6] width 109 height 13
click at [249, 13] on div at bounding box center [294, 6] width 109 height 13
click at [249, 9] on button "Close" at bounding box center [248, 6] width 9 height 9
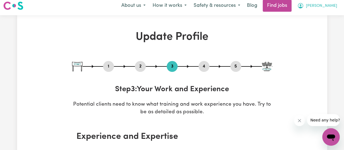
click at [328, 4] on span "[PERSON_NAME]" at bounding box center [321, 6] width 31 height 6
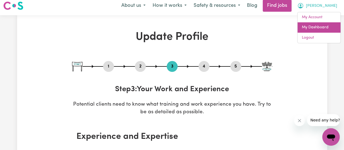
click at [318, 26] on link "My Dashboard" at bounding box center [319, 27] width 43 height 10
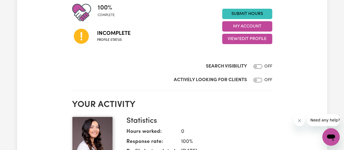
scroll to position [75, 0]
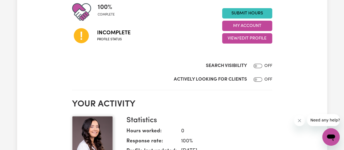
click at [106, 38] on span "Profile status" at bounding box center [113, 39] width 33 height 5
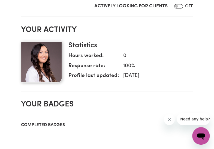
scroll to position [142, 0]
